Goal: Task Accomplishment & Management: Use online tool/utility

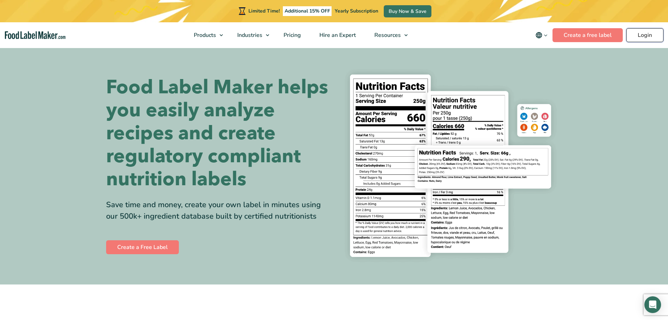
click at [639, 30] on link "Login" at bounding box center [644, 35] width 37 height 14
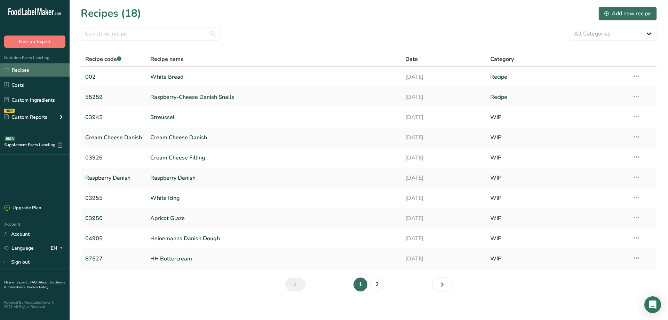
click at [23, 70] on link "Recipes" at bounding box center [35, 69] width 70 height 13
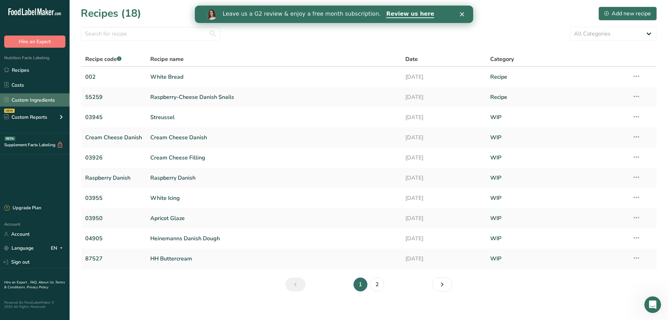
click at [30, 101] on link "Custom Ingredients" at bounding box center [35, 99] width 70 height 13
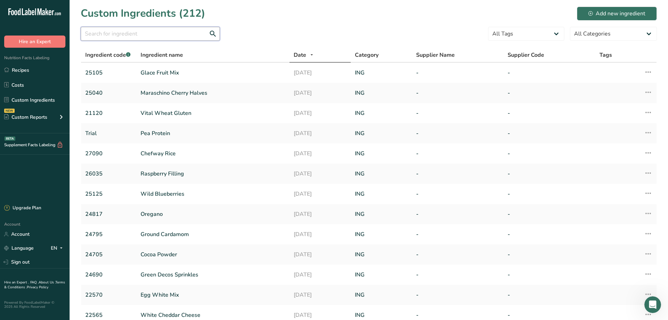
click at [109, 35] on input "text" at bounding box center [150, 34] width 139 height 14
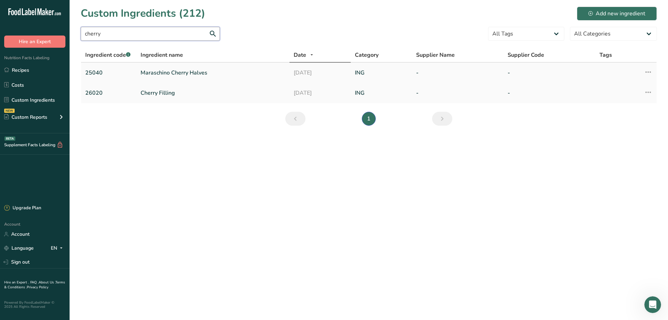
type input "cherry"
click at [167, 72] on link "Maraschino Cherry Halves" at bounding box center [212, 72] width 145 height 8
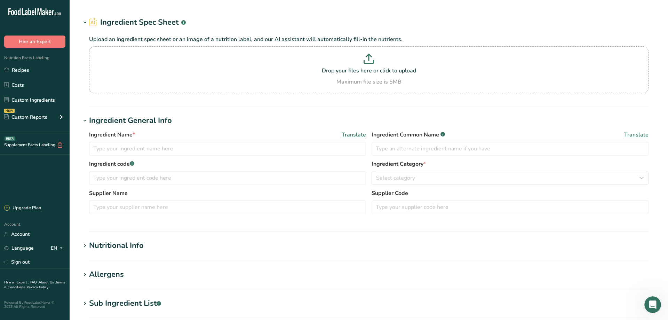
type input "Maraschino Cherry Halves"
type input "25040"
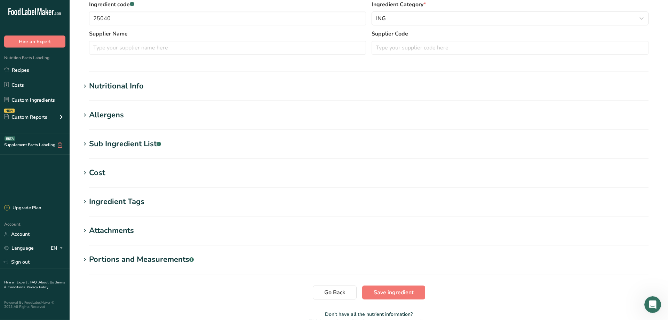
scroll to position [142, 0]
click at [87, 143] on icon at bounding box center [85, 144] width 6 height 10
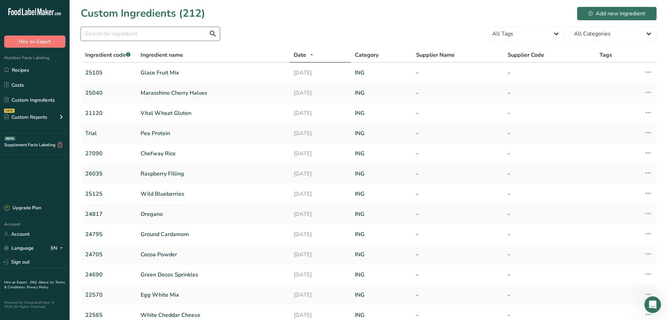
click at [108, 35] on input "text" at bounding box center [150, 34] width 139 height 14
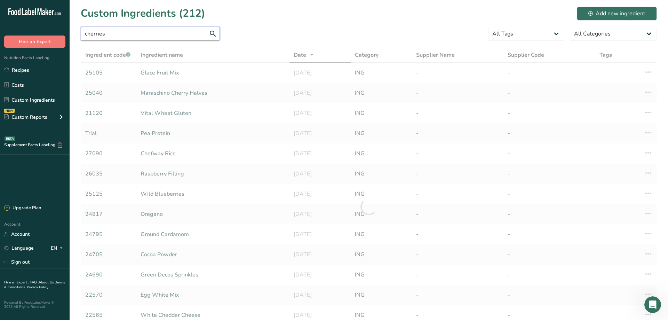
type input "cherries"
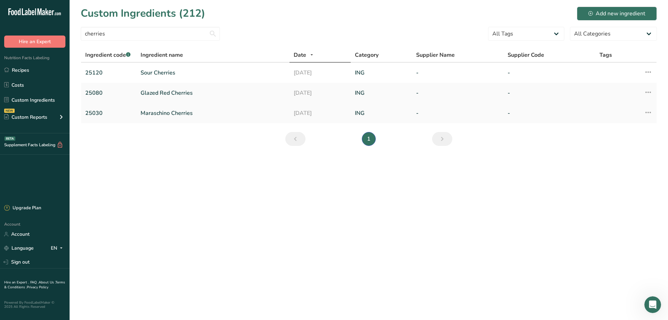
click at [168, 114] on link "Maraschino Cherries" at bounding box center [212, 113] width 145 height 8
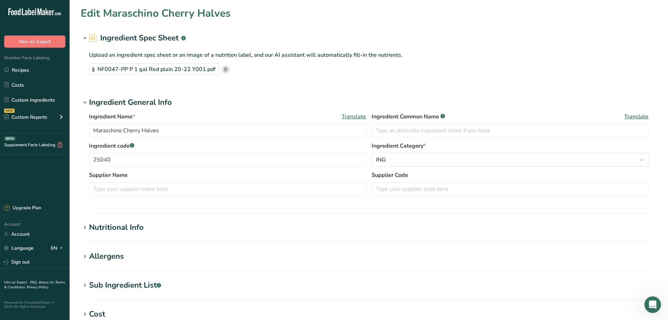
type input "Maraschino Cherries"
type input "25030"
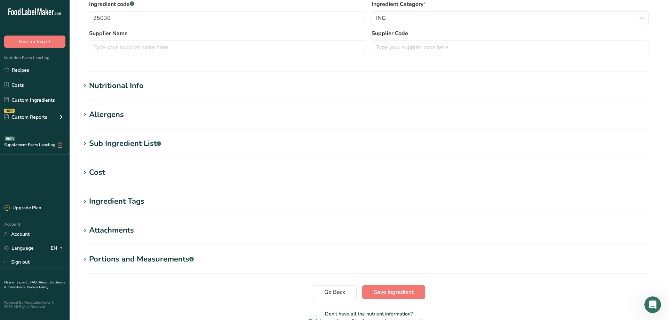
scroll to position [142, 0]
click at [122, 145] on div "Sub Ingredient List .a-a{fill:#347362;}.b-a{fill:#fff;}" at bounding box center [125, 142] width 72 height 11
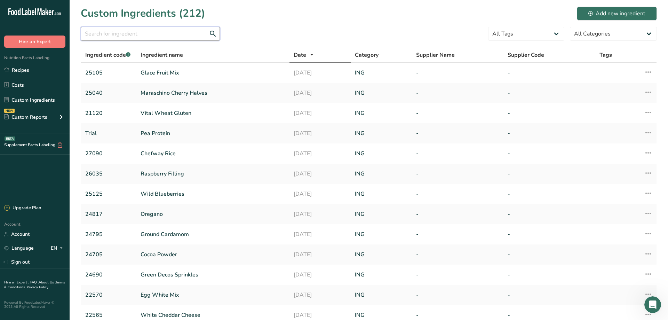
click at [111, 34] on input "text" at bounding box center [150, 34] width 139 height 14
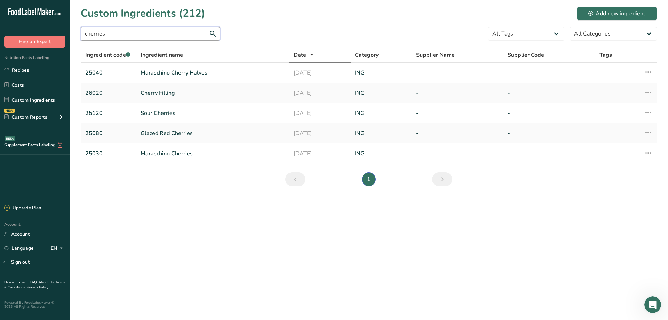
type input "cherries"
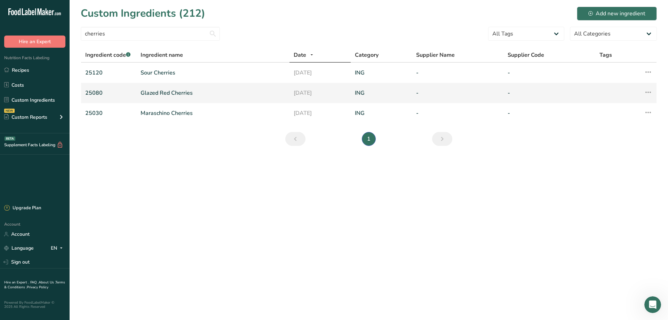
click at [157, 92] on link "Glazed Red Cherries" at bounding box center [212, 93] width 145 height 8
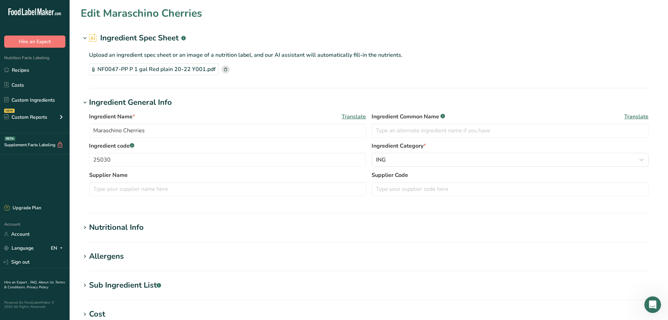
type input "Glazed Red Cherries"
type input "25080"
type textarea "CORN SYRUP, HIGH FRUCTOSE CORN SYRUP, SUGAR, CITRIC ACID, SODIUM BENZOATE, ARTI…"
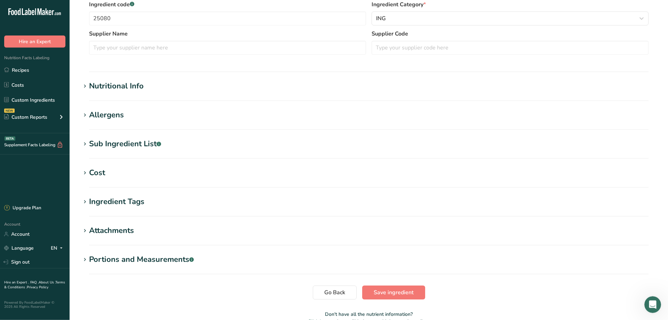
scroll to position [142, 0]
click at [114, 142] on div "Sub Ingredient List .a-a{fill:#347362;}.b-a{fill:#fff;}" at bounding box center [125, 143] width 72 height 11
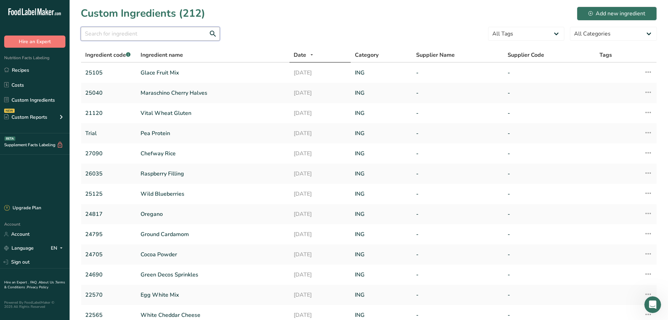
click at [122, 34] on input "text" at bounding box center [150, 34] width 139 height 14
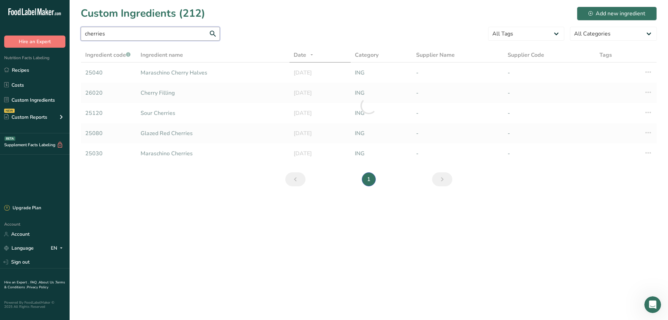
type input "cherries"
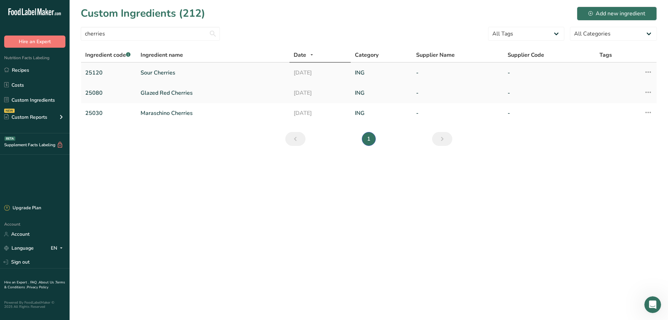
click at [152, 72] on link "Sour Cherries" at bounding box center [212, 72] width 145 height 8
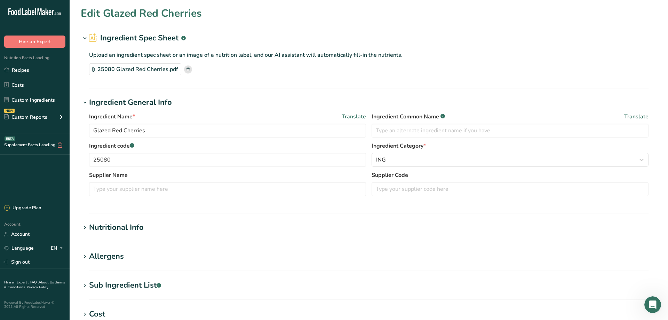
type input "Sour Cherries"
type input "25120"
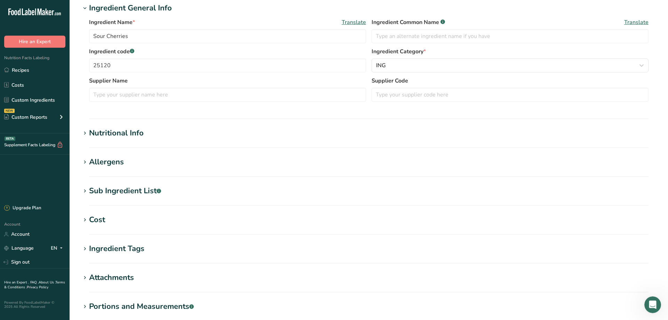
scroll to position [95, 0]
click at [110, 191] on div "Sub Ingredient List .a-a{fill:#347362;}.b-a{fill:#fff;}" at bounding box center [125, 190] width 72 height 11
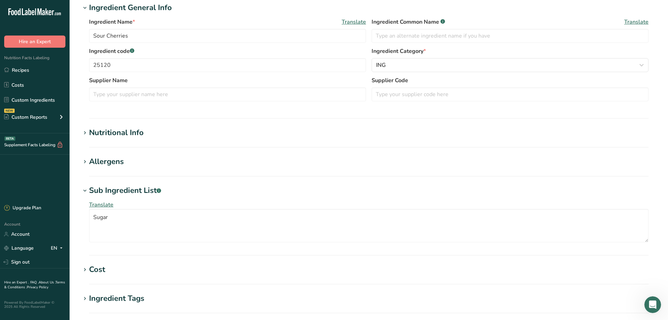
scroll to position [0, 0]
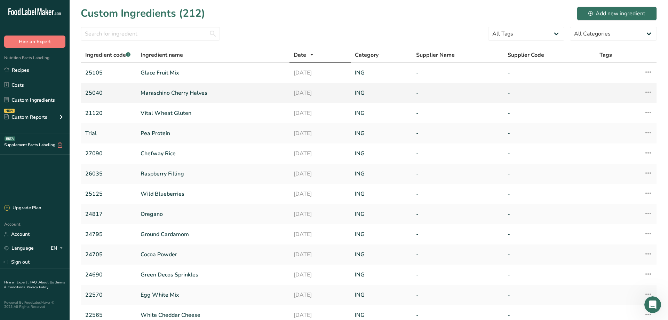
click at [164, 93] on link "Maraschino Cherry Halves" at bounding box center [212, 93] width 145 height 8
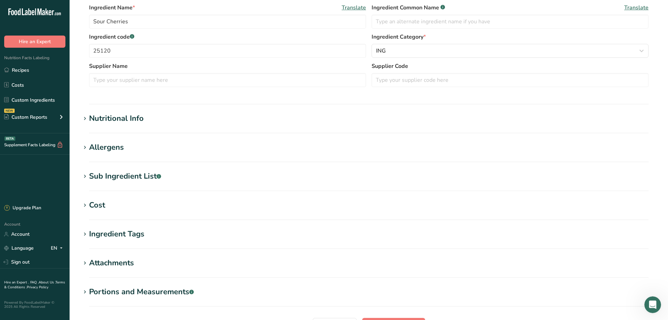
type input "Maraschino Cherry Halves"
type input "25040"
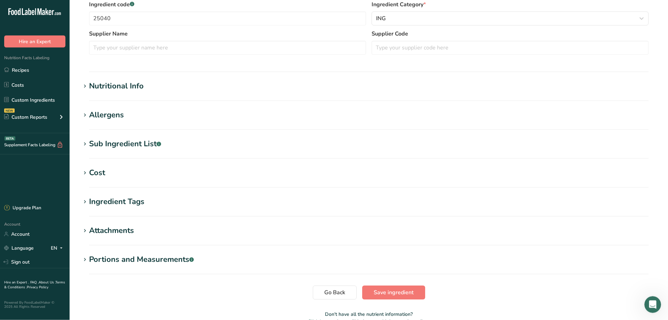
scroll to position [142, 0]
click at [126, 146] on div "Sub Ingredient List .a-a{fill:#347362;}.b-a{fill:#fff;}" at bounding box center [125, 143] width 72 height 11
